Goal: Task Accomplishment & Management: Complete application form

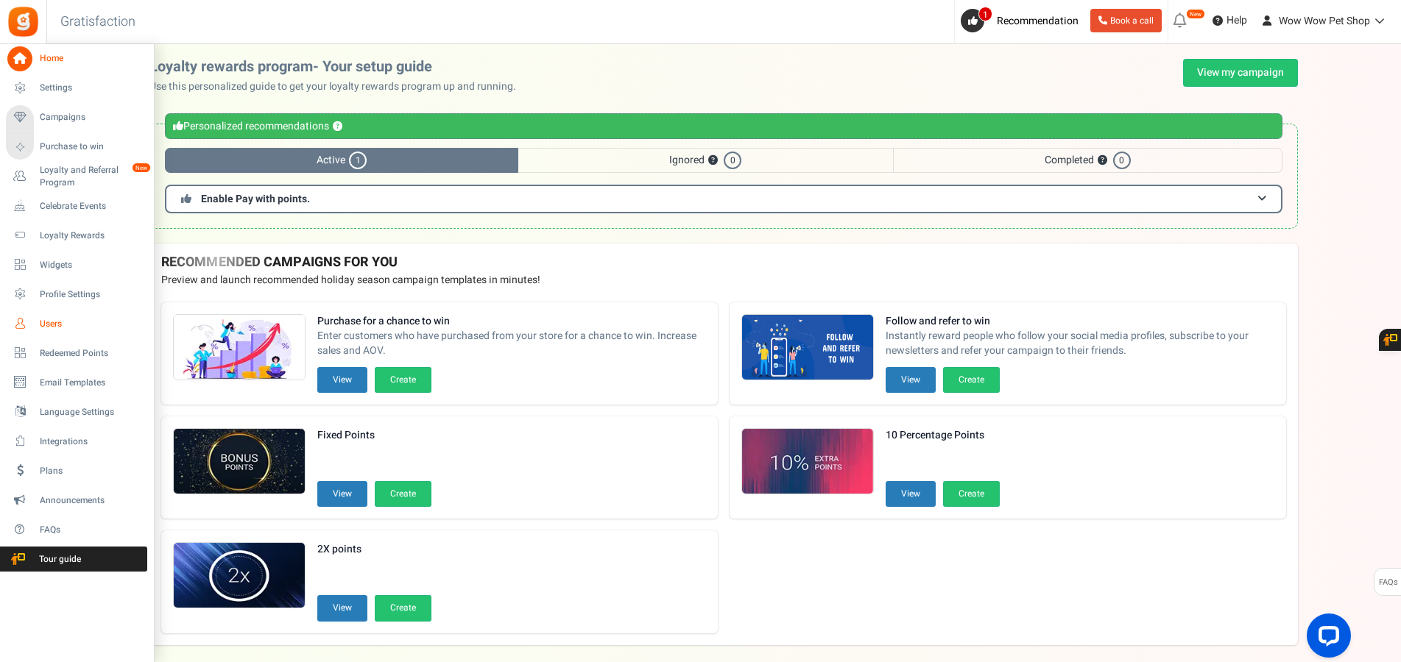
click at [43, 327] on span "Users" at bounding box center [91, 324] width 103 height 13
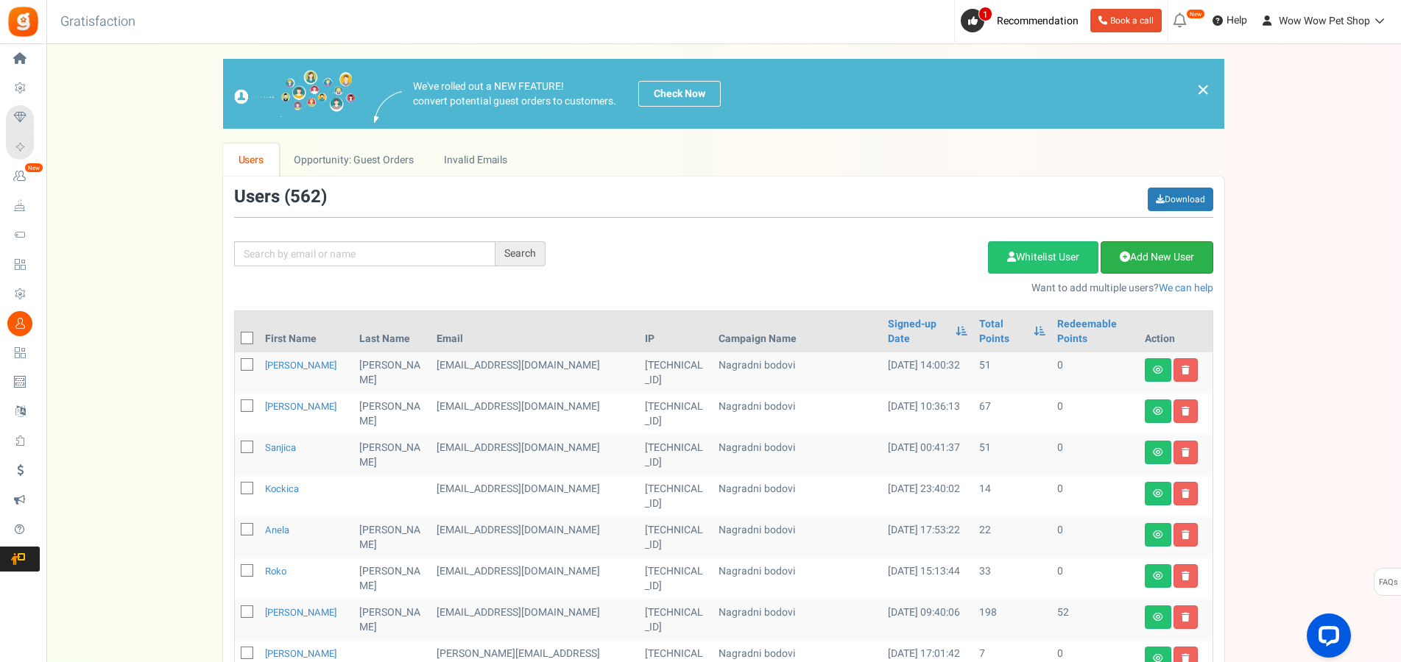
click at [1144, 247] on link "Add New User" at bounding box center [1156, 257] width 113 height 32
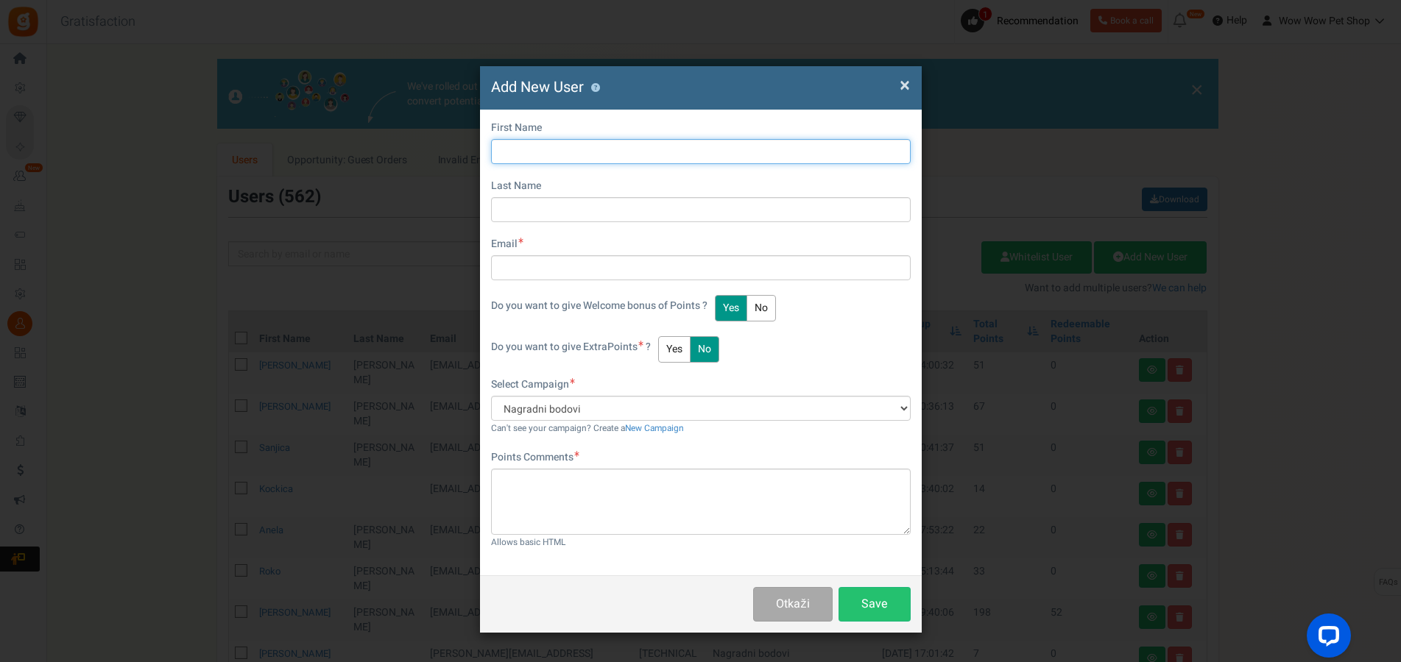
click at [590, 152] on input "text" at bounding box center [701, 151] width 420 height 25
type input "Dubravko"
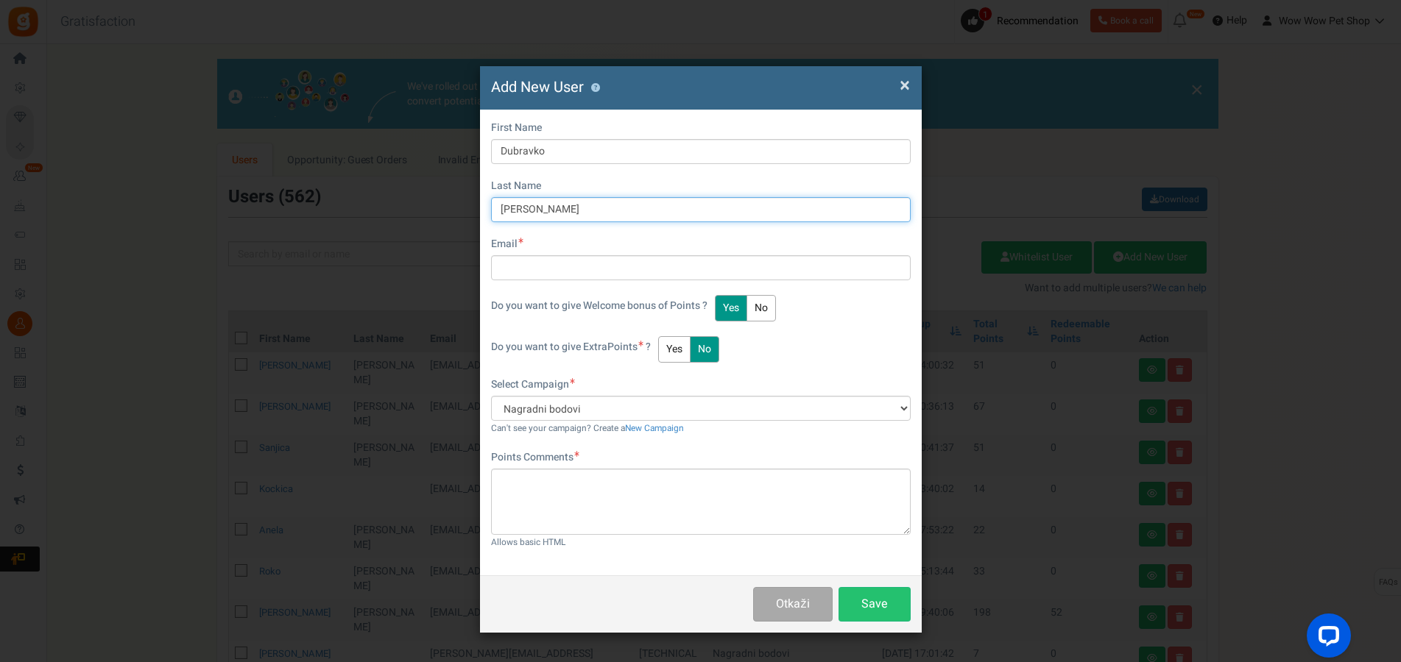
type input "[PERSON_NAME]"
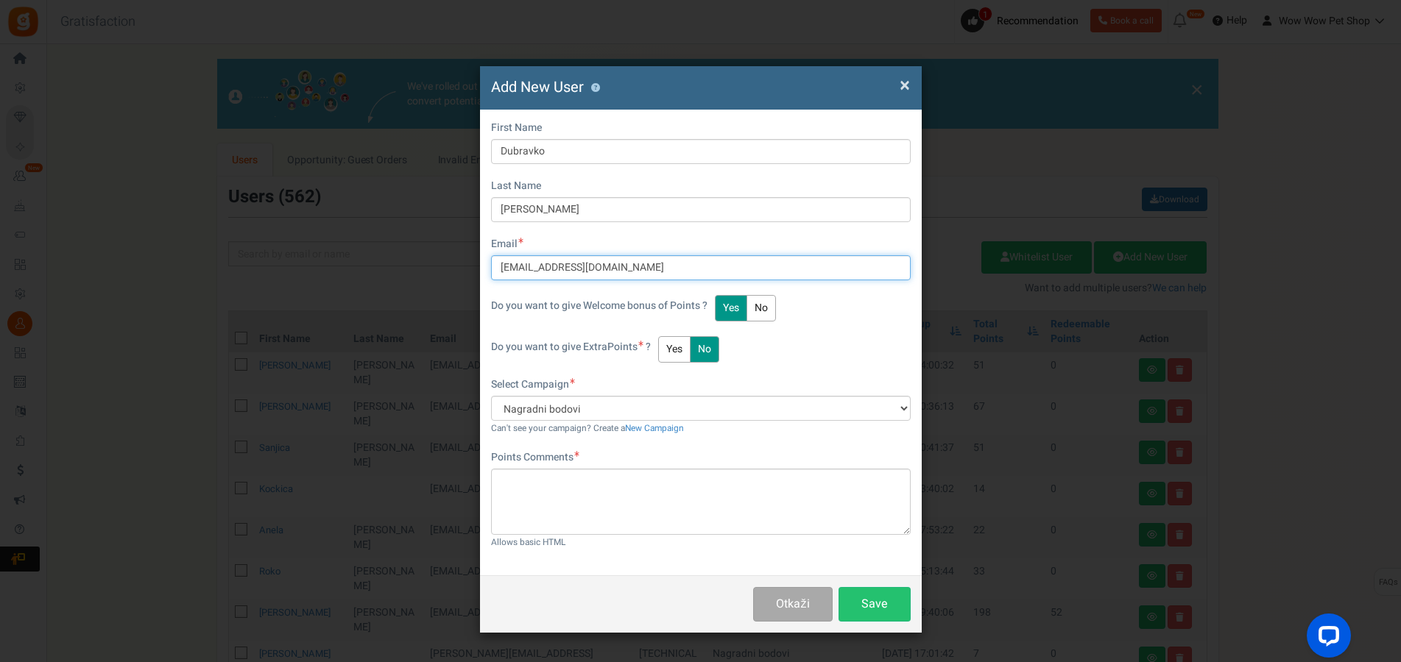
type input "[EMAIL_ADDRESS][DOMAIN_NAME]"
click at [681, 343] on button "Yes" at bounding box center [674, 349] width 32 height 26
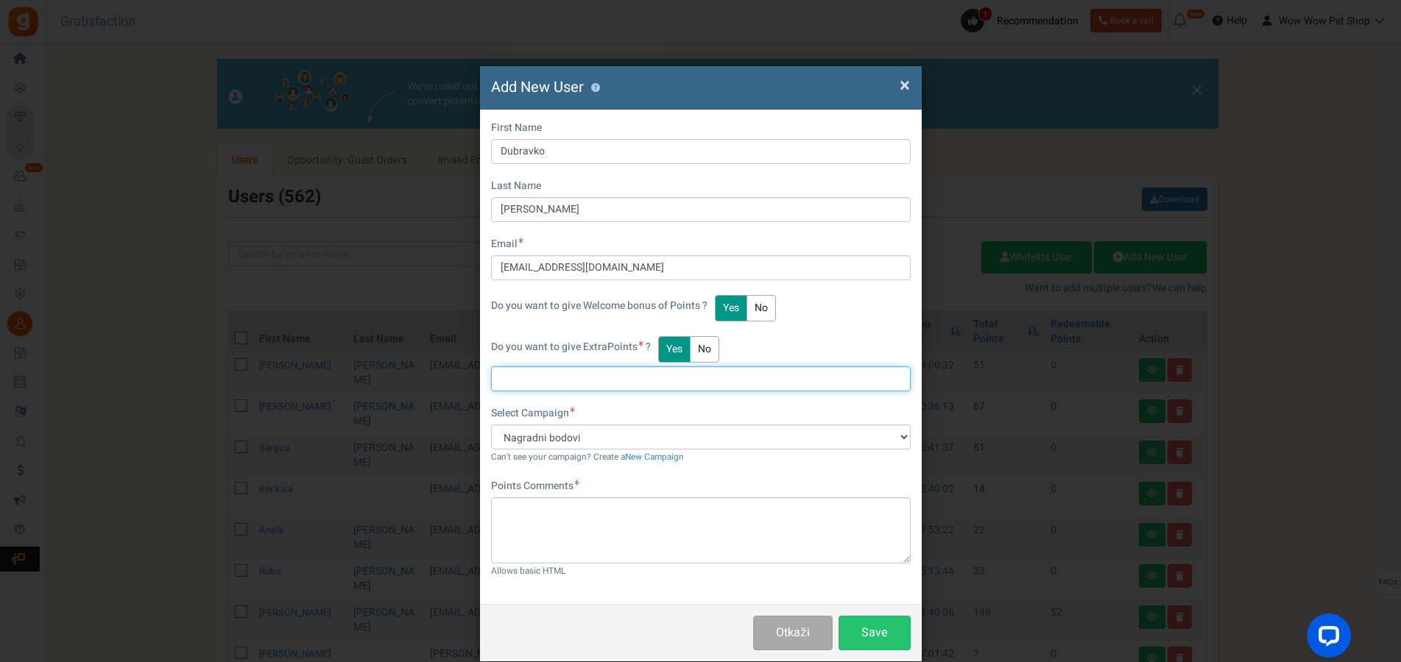
click at [515, 371] on input "text" at bounding box center [701, 379] width 420 height 25
click at [515, 376] on input "text" at bounding box center [701, 379] width 420 height 25
type input "41"
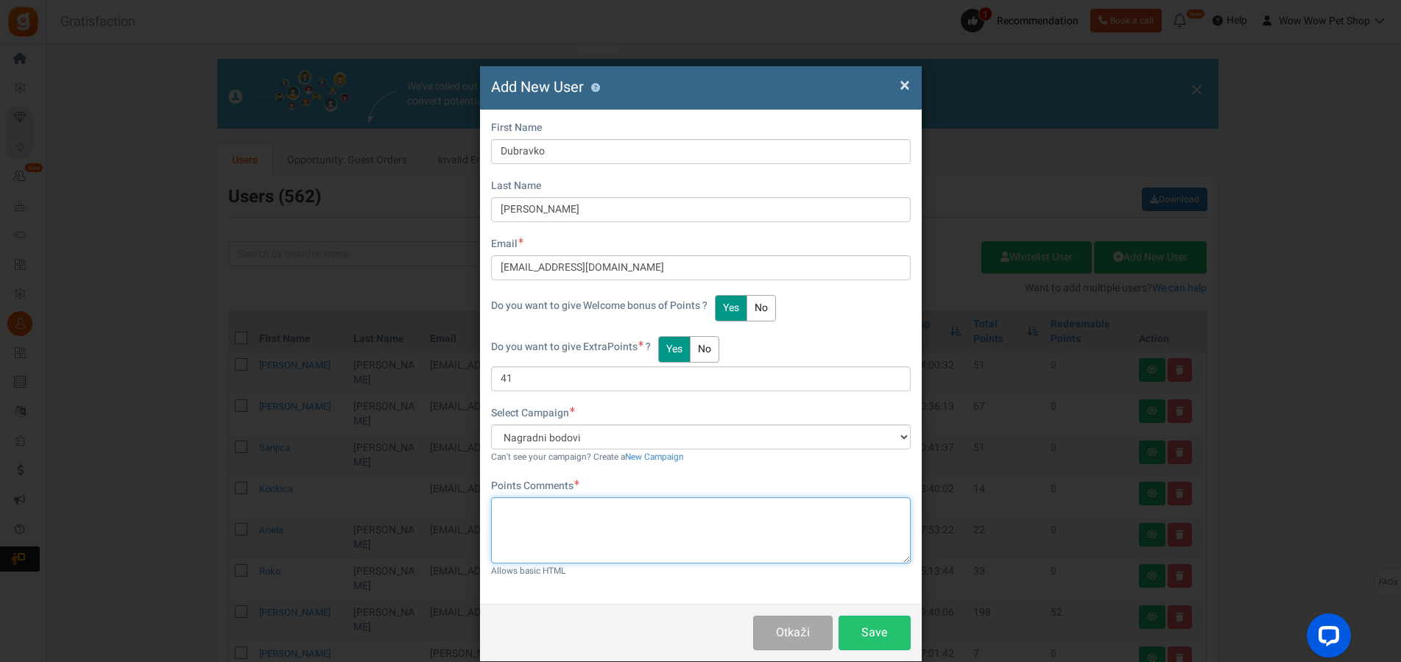
click at [519, 517] on textarea at bounding box center [701, 531] width 420 height 66
type textarea "Račun br. 1327"
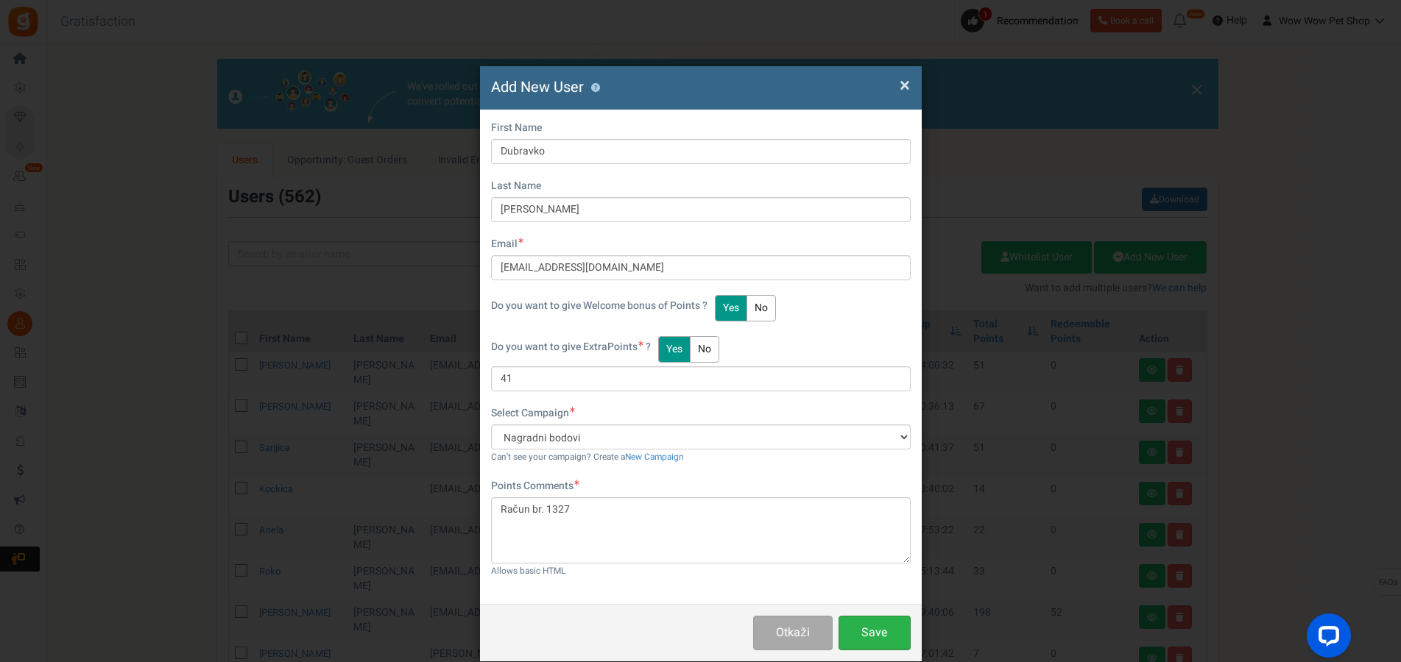
click at [848, 629] on button "Save" at bounding box center [874, 633] width 72 height 35
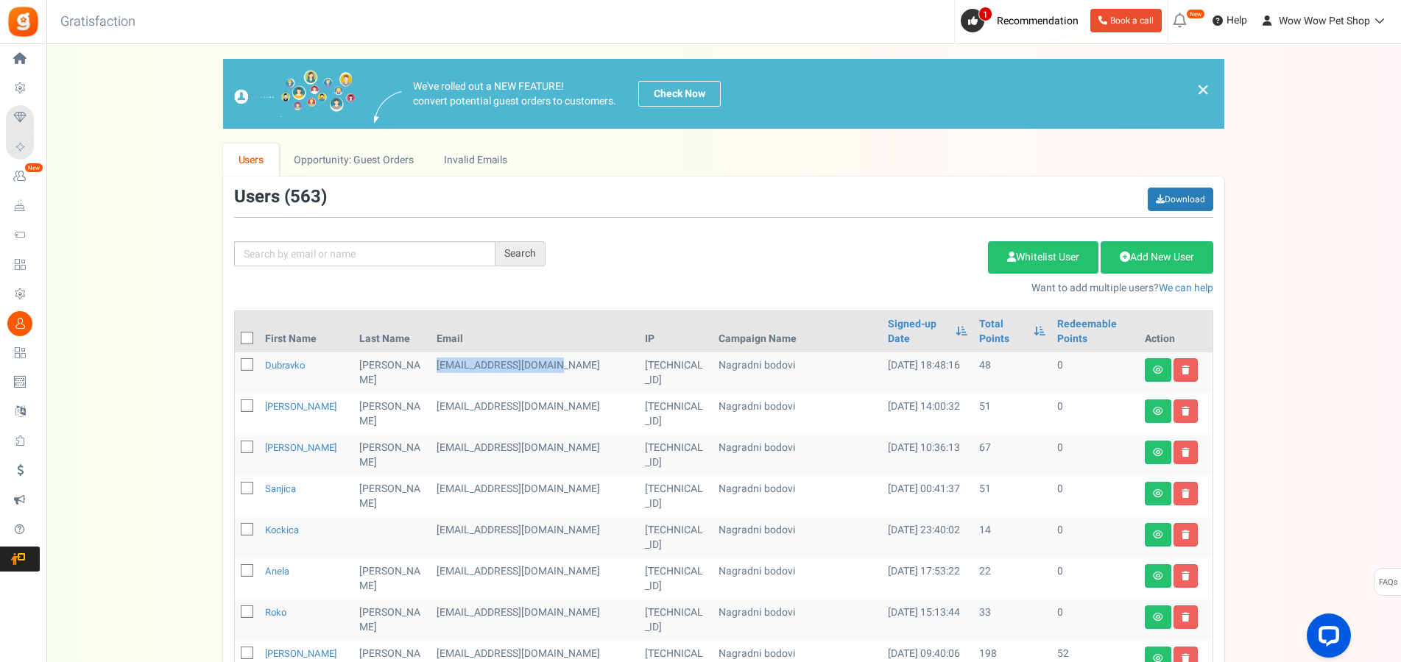
drag, startPoint x: 414, startPoint y: 352, endPoint x: 532, endPoint y: 351, distance: 117.8
click at [532, 353] on td "[EMAIL_ADDRESS][DOMAIN_NAME]" at bounding box center [535, 373] width 209 height 41
copy td "[EMAIL_ADDRESS][DOMAIN_NAME]"
